Goal: Information Seeking & Learning: Learn about a topic

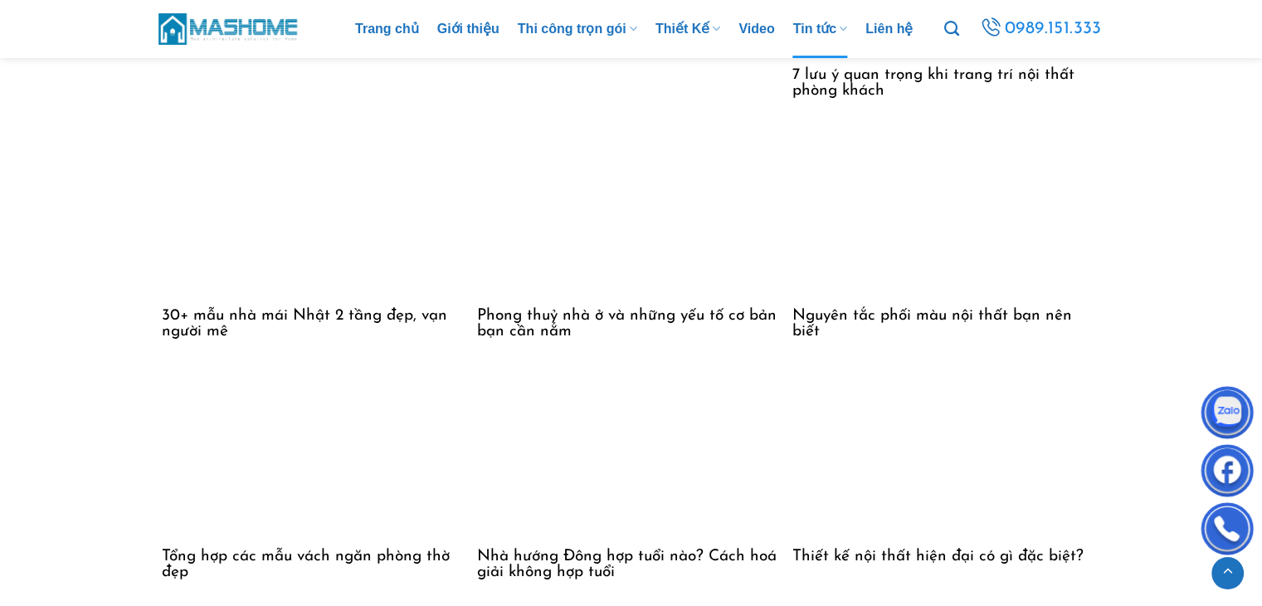
scroll to position [4812, 0]
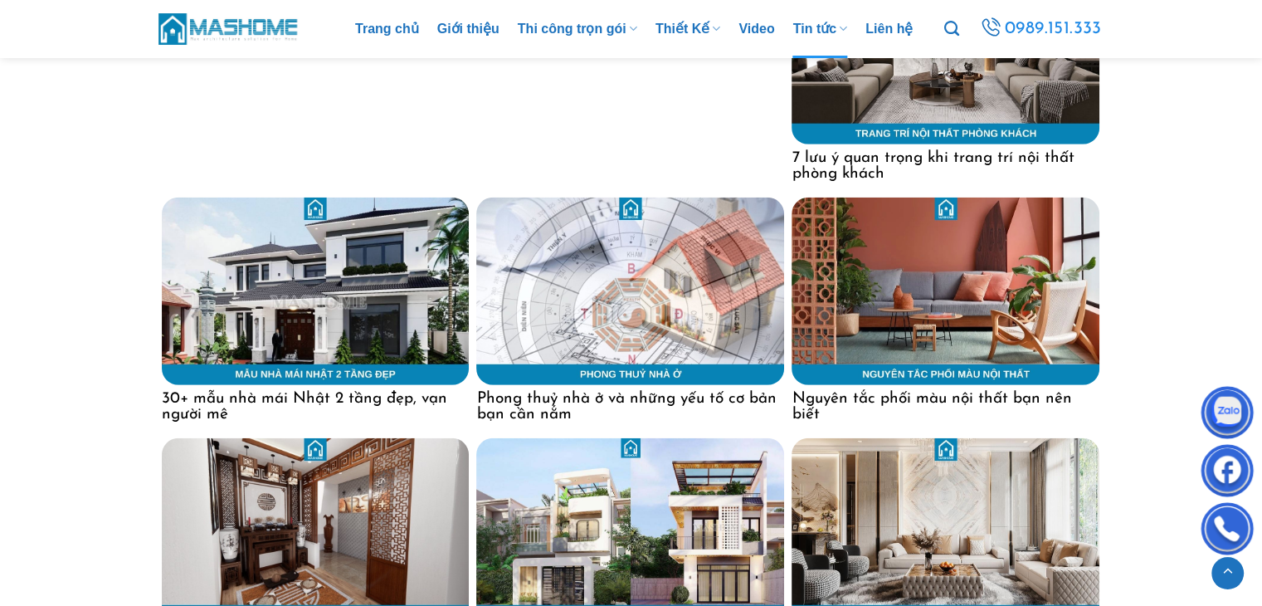
click at [833, 400] on h4 "Nguyên tắc phối màu nội thất bạn nên biết" at bounding box center [946, 403] width 308 height 37
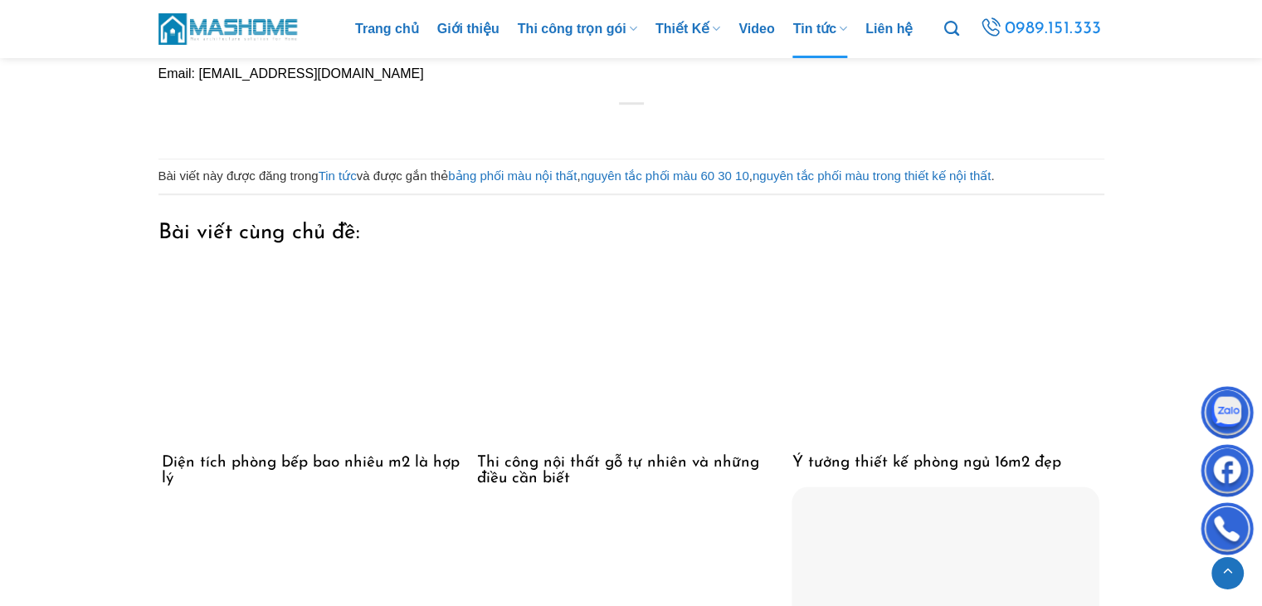
scroll to position [7551, 0]
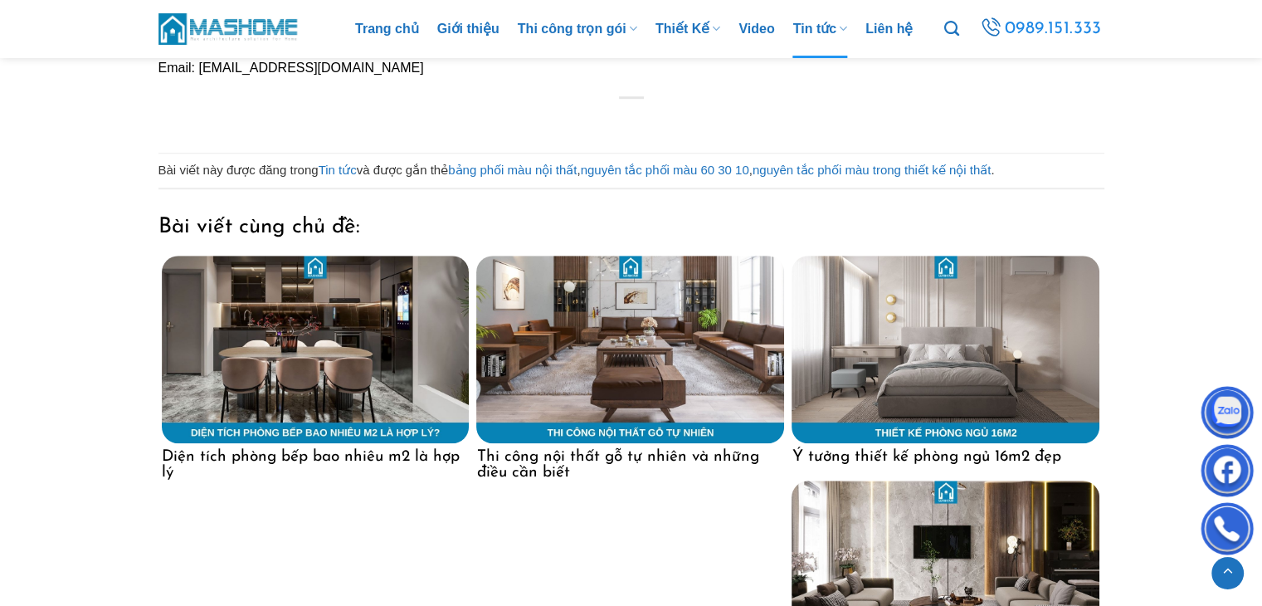
click at [1021, 443] on h4 "Ý tưởng thiết kế phòng ngủ 16m2 đẹp" at bounding box center [946, 454] width 308 height 22
